Goal: Task Accomplishment & Management: Use online tool/utility

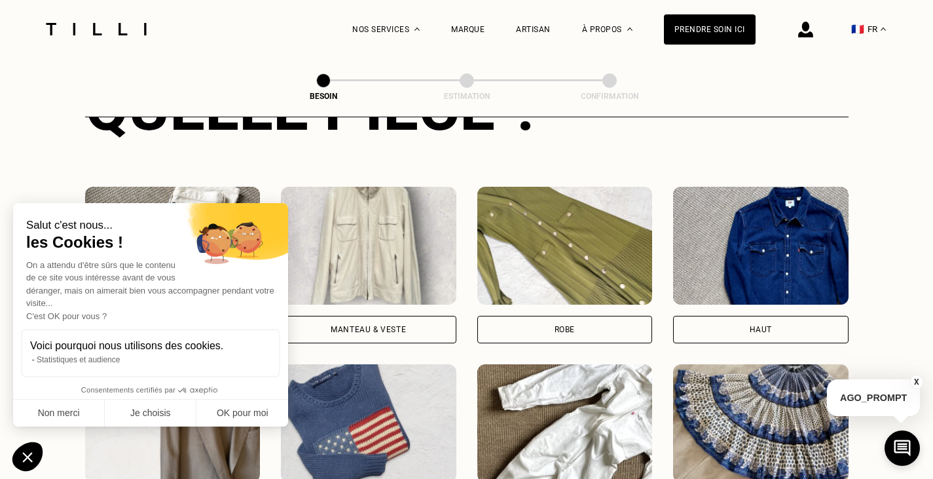
scroll to position [625, 0]
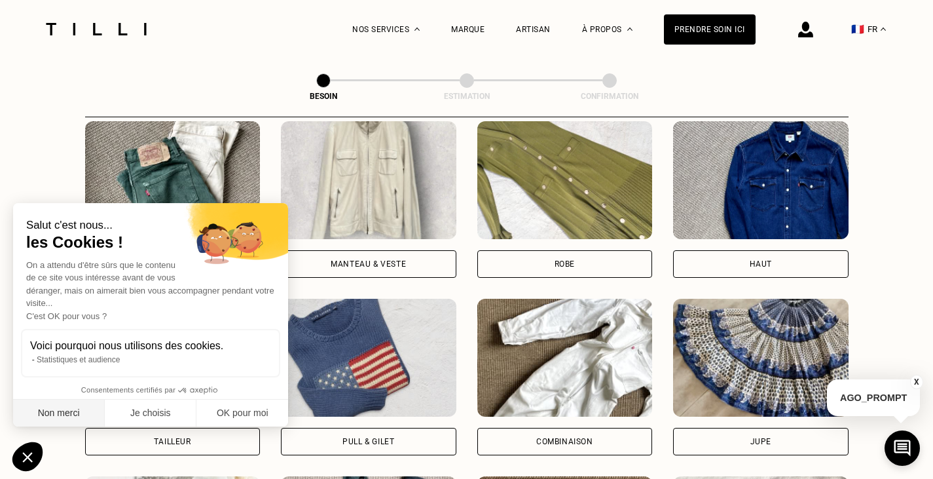
click at [42, 417] on button "Non merci" at bounding box center [59, 414] width 92 height 28
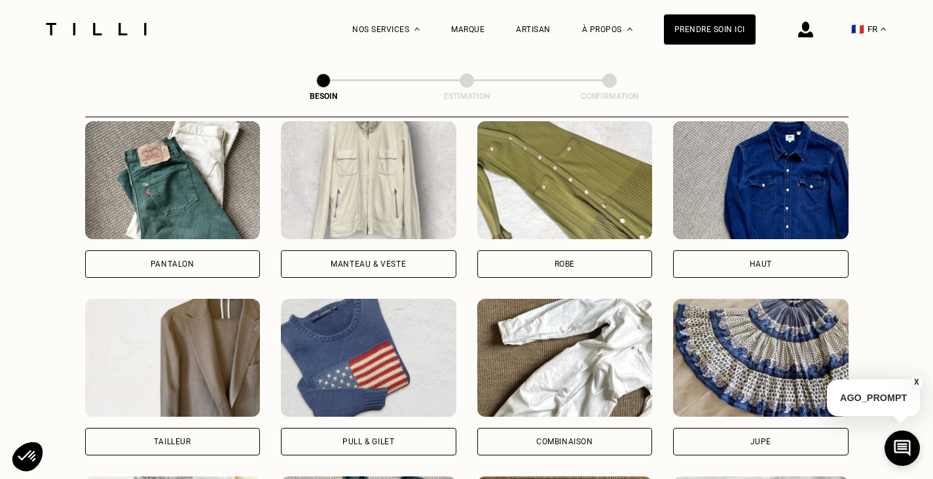
click at [176, 260] on div "Pantalon" at bounding box center [173, 264] width 44 height 8
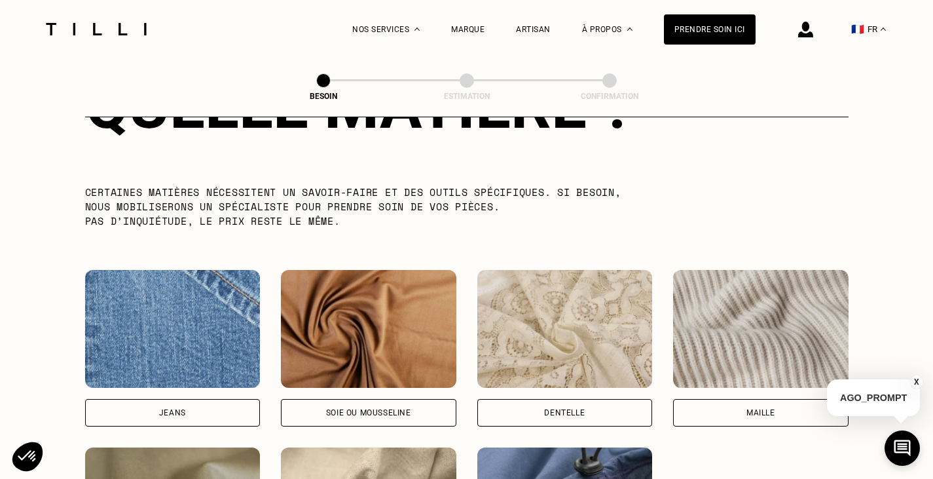
scroll to position [1403, 0]
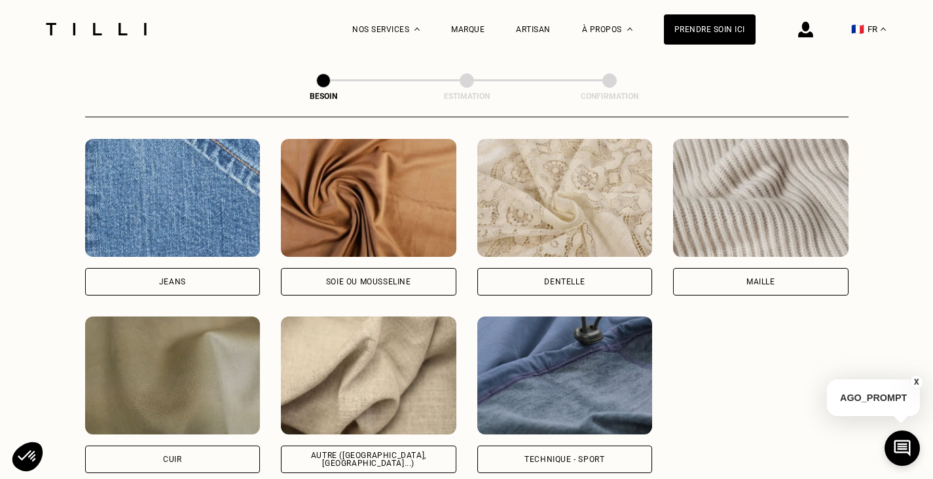
click at [172, 278] on div "Jeans" at bounding box center [172, 282] width 27 height 8
select select "FR"
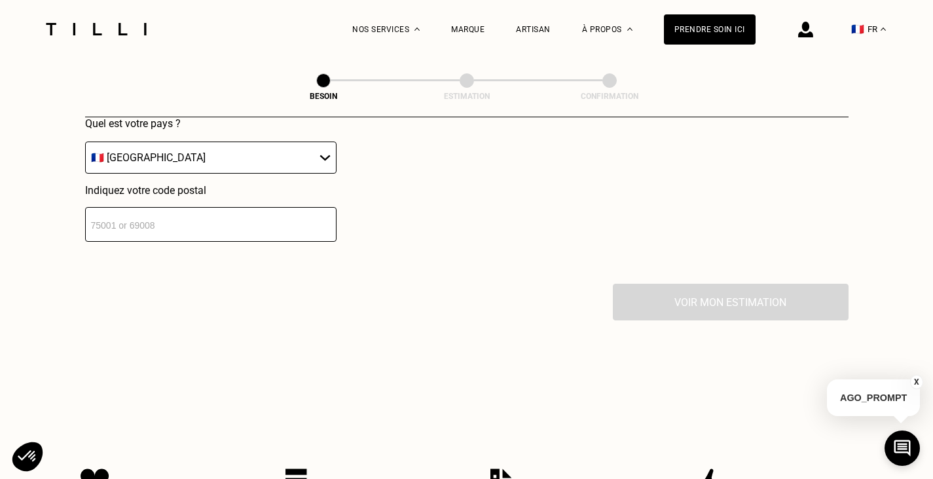
scroll to position [1892, 0]
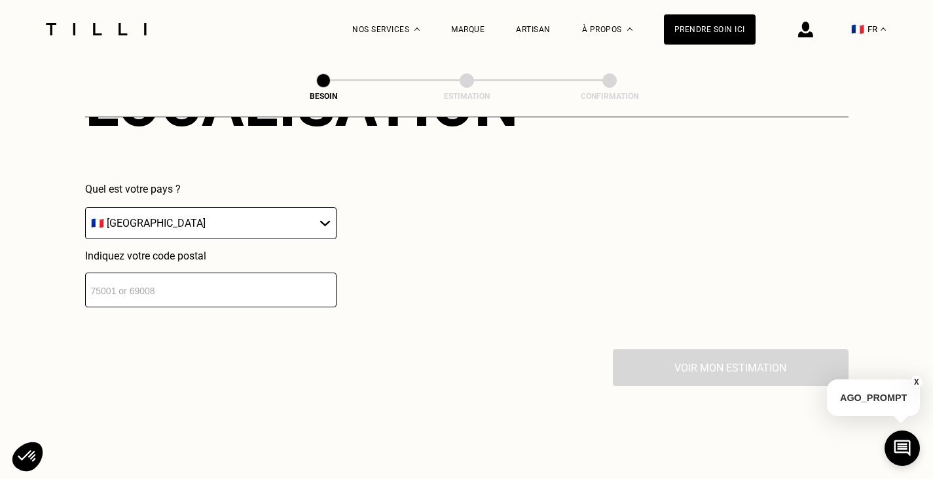
click at [246, 281] on input "number" at bounding box center [210, 289] width 251 height 35
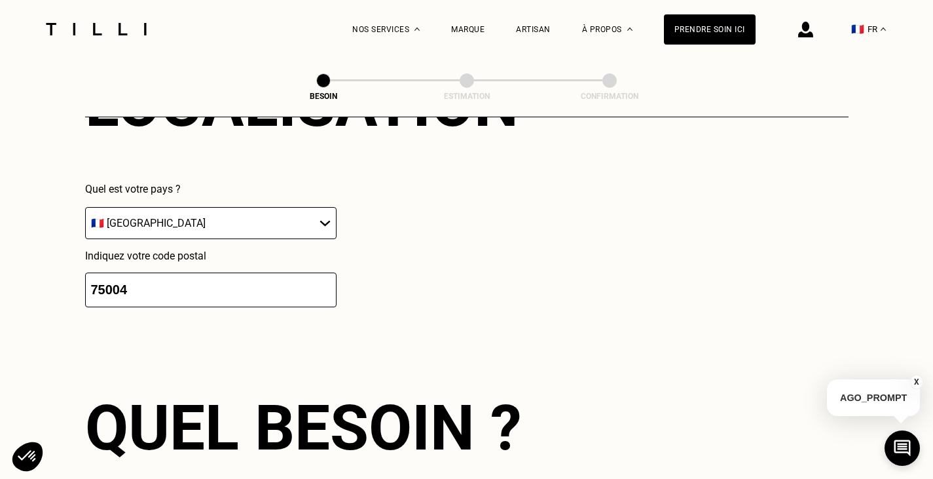
type input "75004"
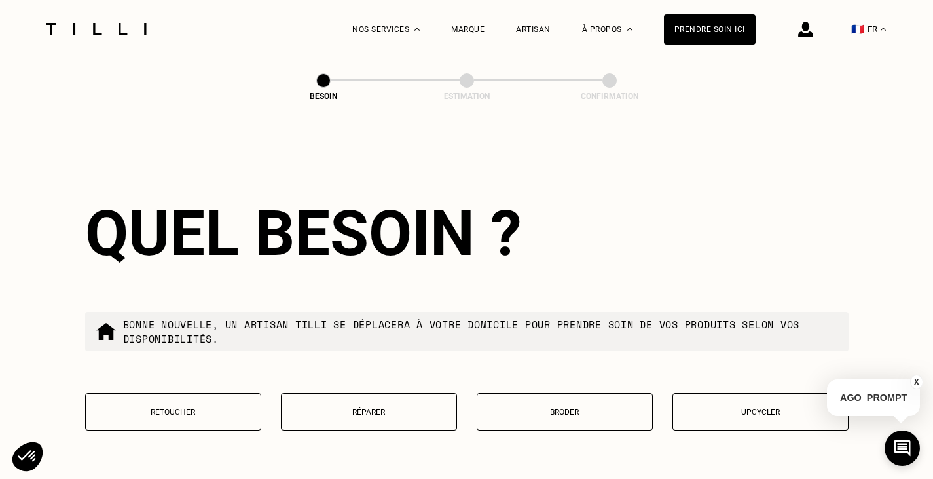
scroll to position [2152, 0]
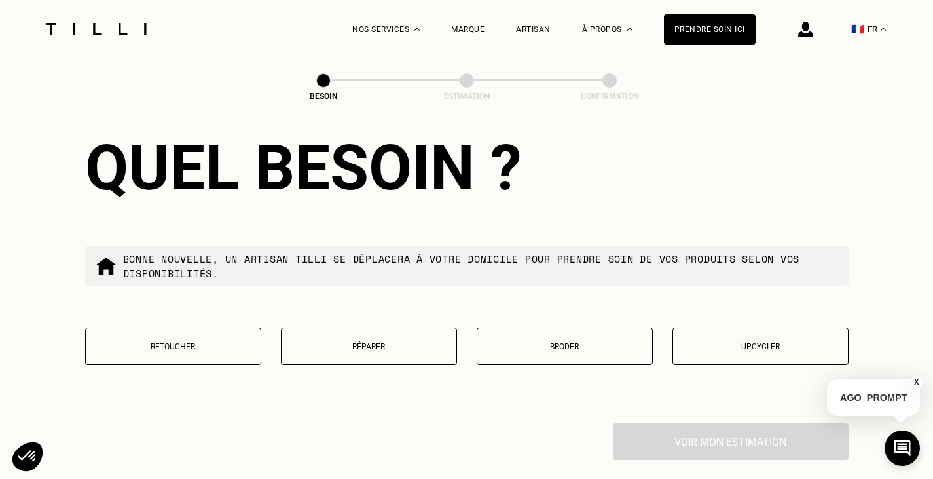
click at [164, 342] on p "Retoucher" at bounding box center [173, 346] width 162 height 9
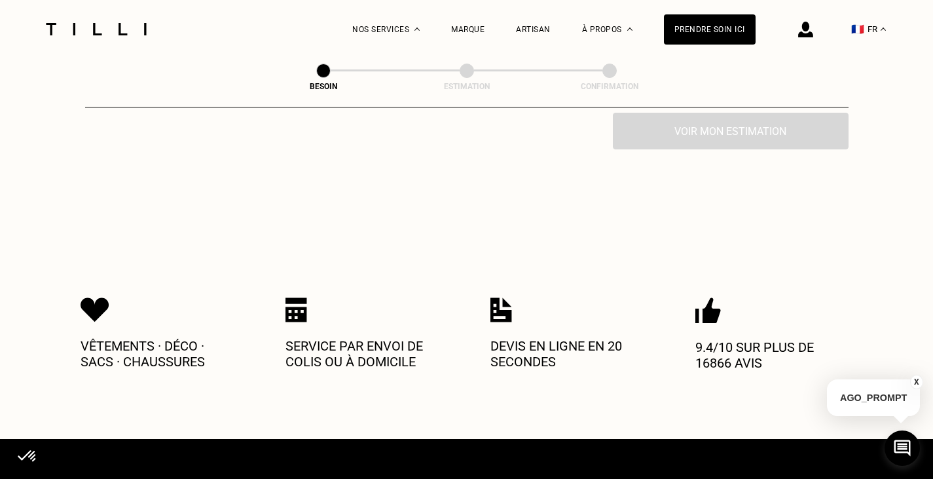
scroll to position [2423, 0]
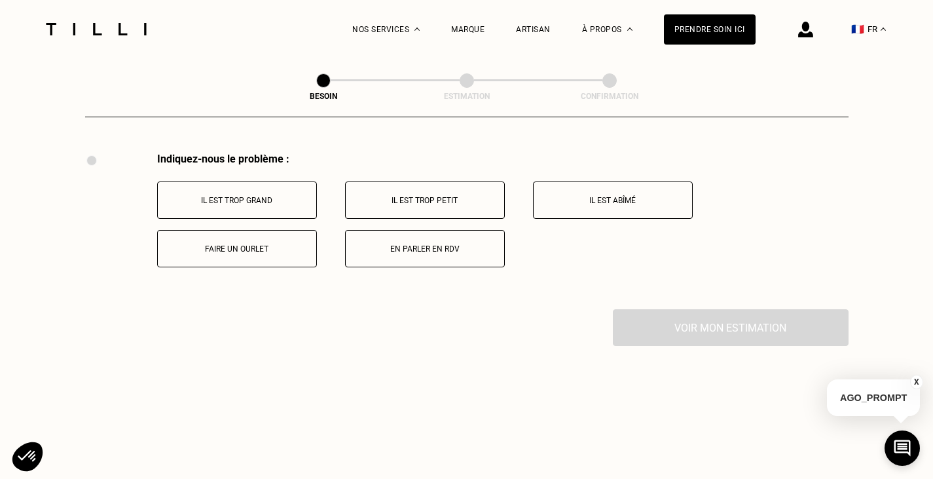
click at [252, 245] on p "Faire un ourlet" at bounding box center [236, 248] width 145 height 9
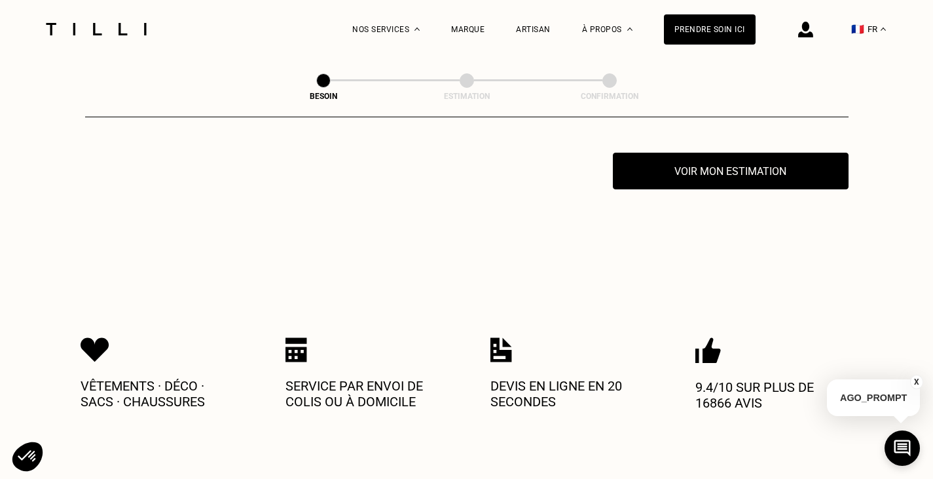
scroll to position [2448, 0]
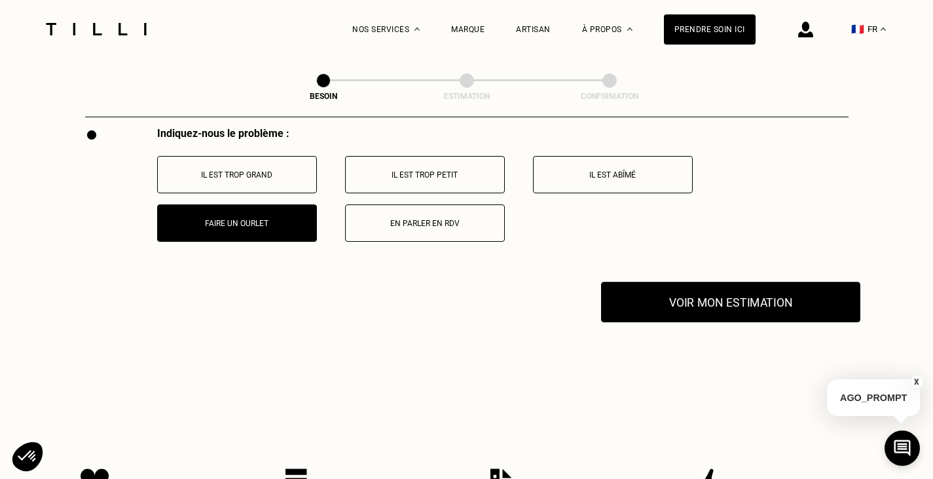
click at [709, 296] on button "Voir mon estimation" at bounding box center [730, 302] width 259 height 41
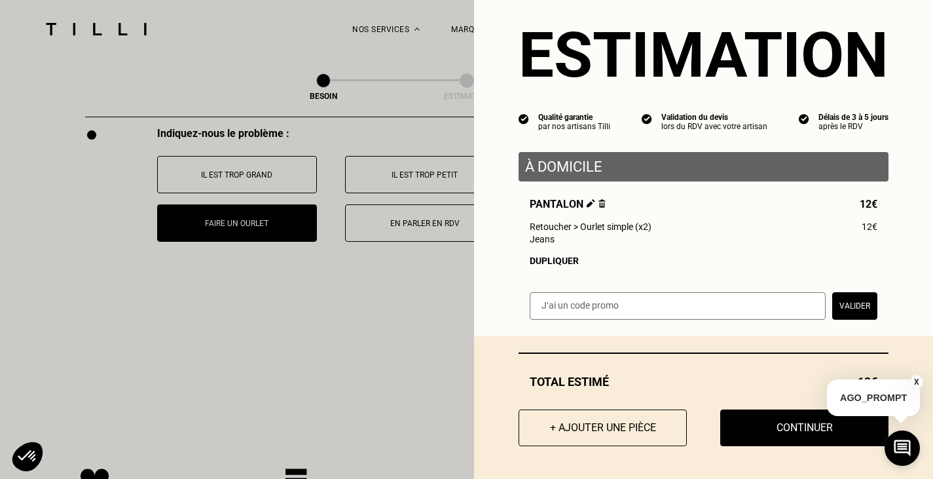
scroll to position [2317, 0]
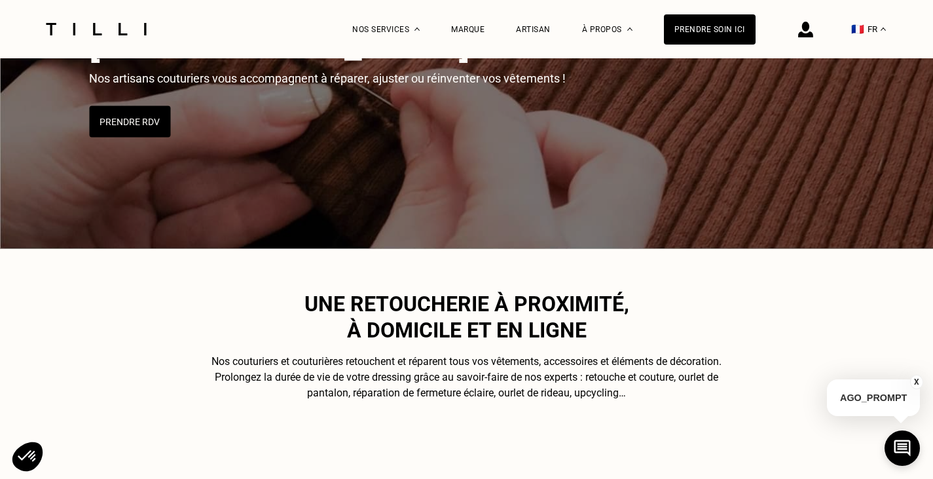
scroll to position [327, 0]
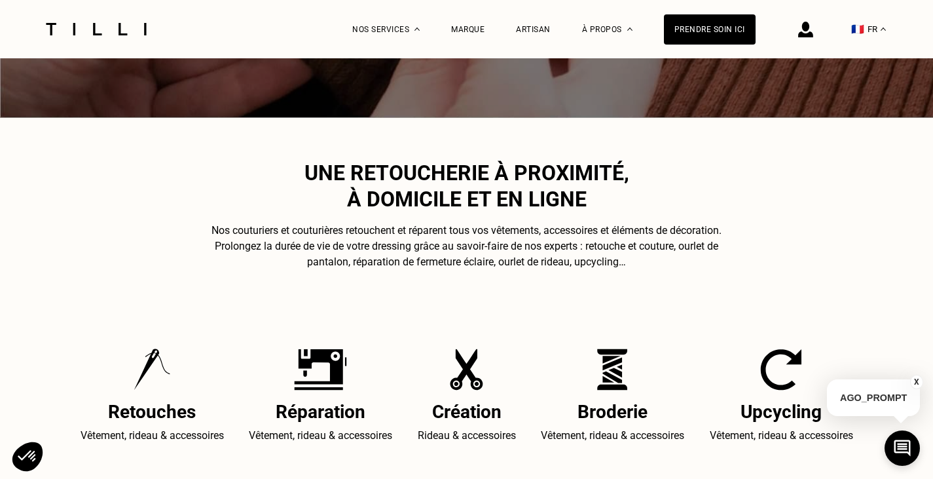
click at [153, 385] on img at bounding box center [152, 369] width 37 height 42
